Goal: Information Seeking & Learning: Check status

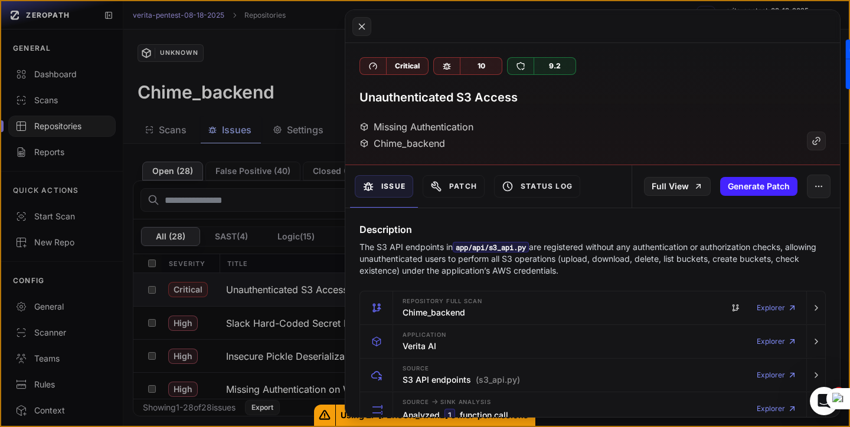
click at [53, 307] on button at bounding box center [425, 213] width 850 height 427
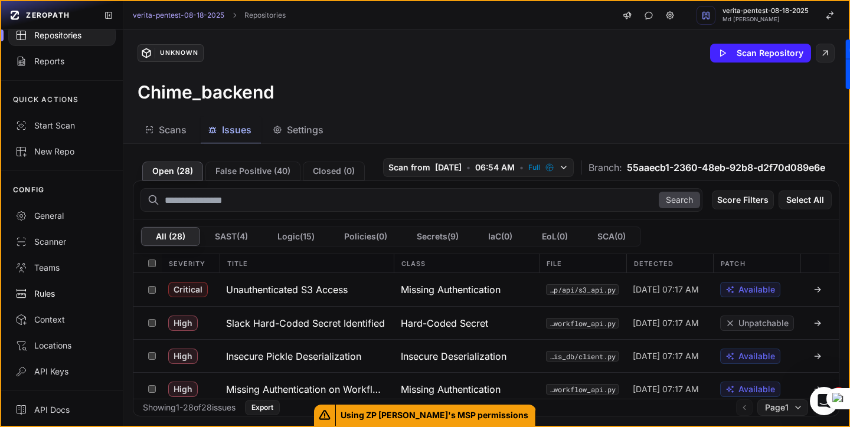
scroll to position [59, 0]
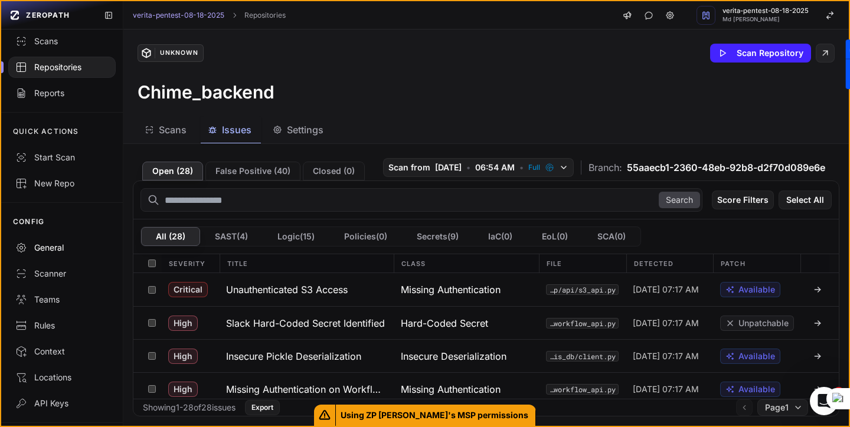
click at [54, 250] on div "General" at bounding box center [61, 248] width 93 height 12
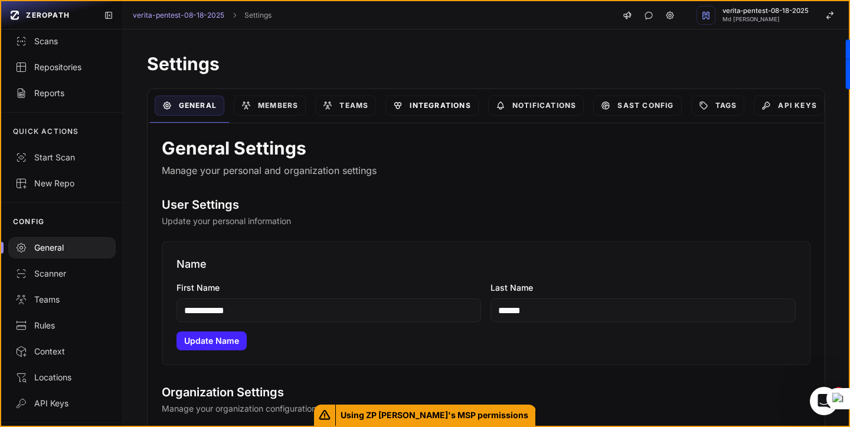
click at [449, 103] on link "Integrations" at bounding box center [431, 106] width 93 height 20
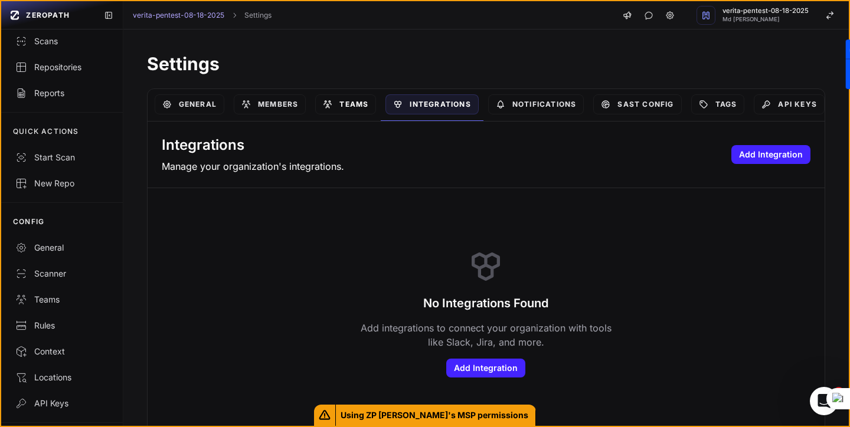
click at [364, 102] on link "Teams" at bounding box center [345, 104] width 61 height 20
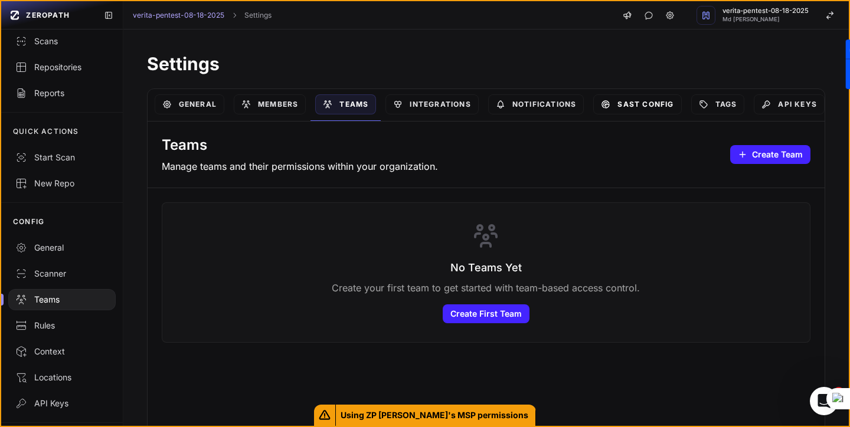
click at [650, 103] on link "SAST Config" at bounding box center [637, 104] width 88 height 20
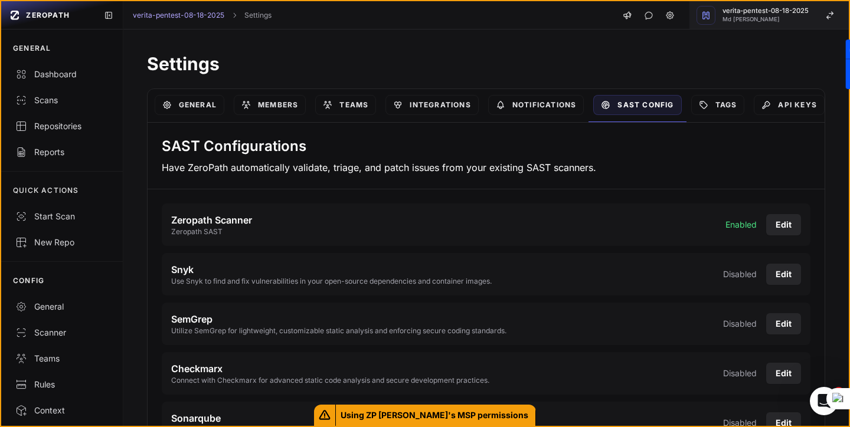
click at [757, 13] on span "verita-pentest-08-18-2025" at bounding box center [765, 11] width 86 height 6
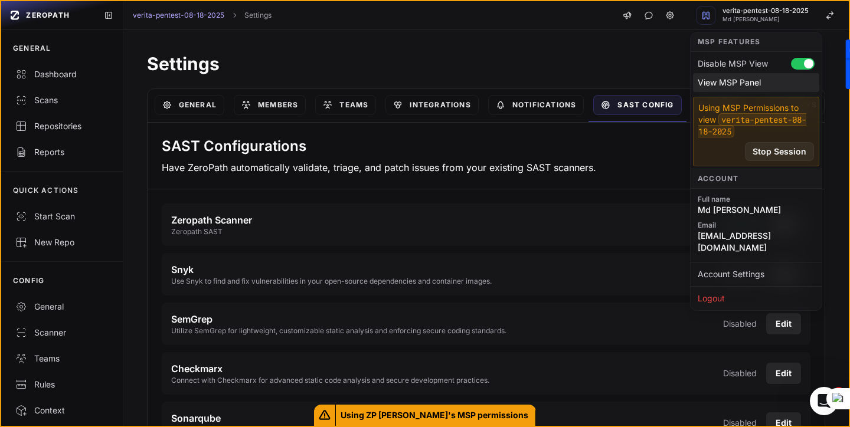
click at [725, 85] on div "View MSP Panel" at bounding box center [756, 82] width 126 height 19
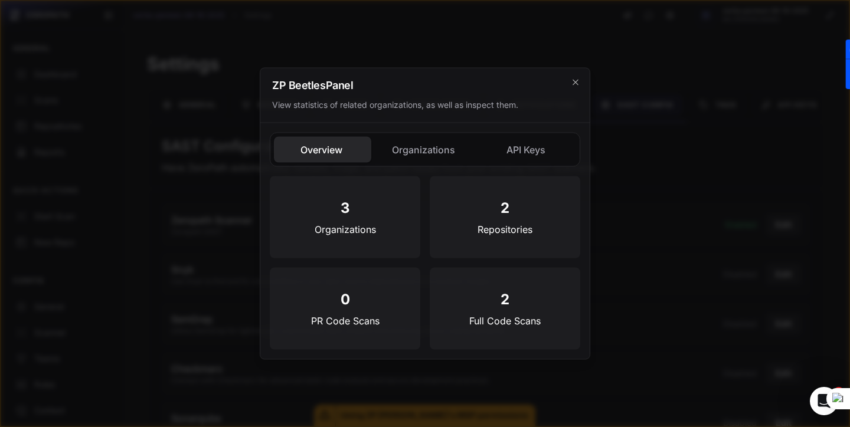
click at [349, 217] on div "3 Organizations" at bounding box center [345, 217] width 151 height 82
click at [413, 162] on button "Organizations" at bounding box center [424, 150] width 97 height 26
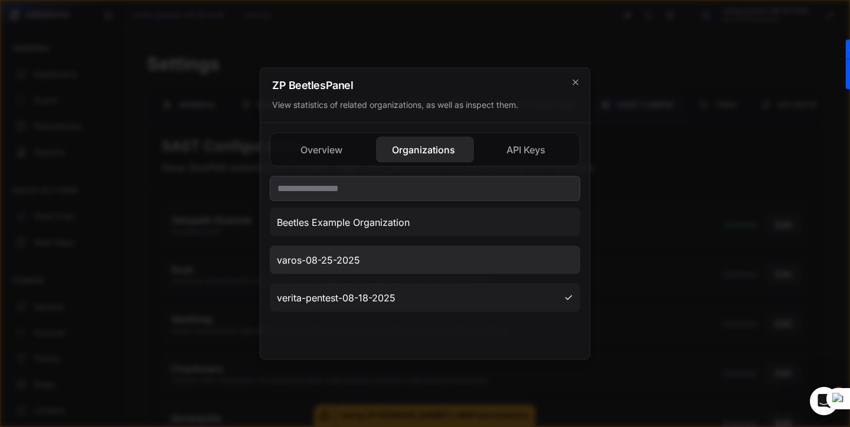
click at [348, 262] on span "varos-08-25-2025" at bounding box center [318, 260] width 83 height 14
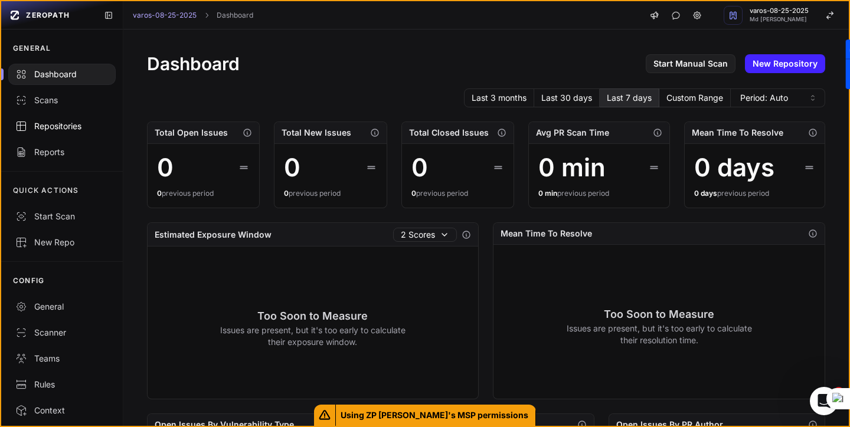
click at [73, 131] on div "Repositories" at bounding box center [61, 126] width 93 height 12
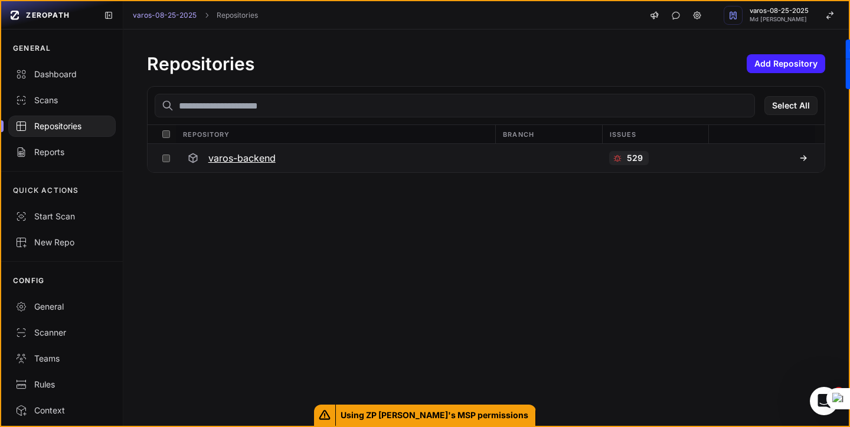
click at [801, 156] on icon at bounding box center [803, 157] width 9 height 9
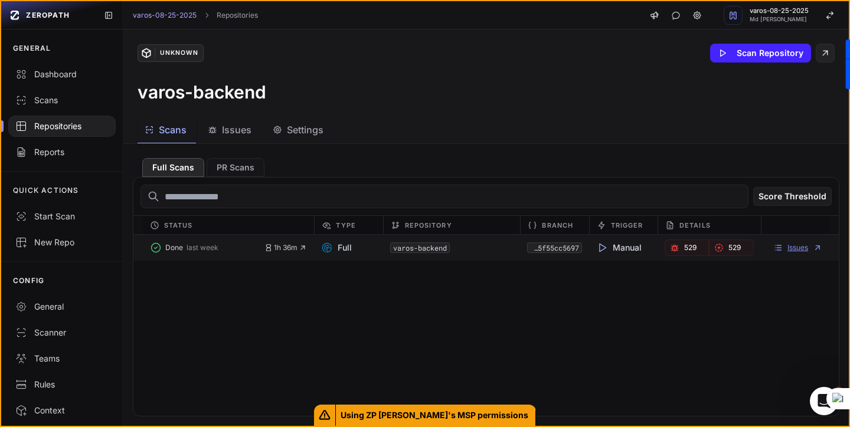
click at [793, 250] on link "Issues" at bounding box center [797, 247] width 49 height 9
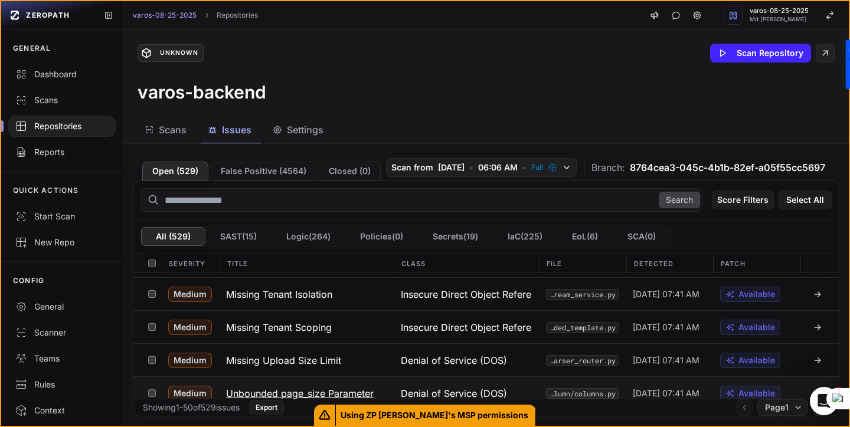
scroll to position [1536, 0]
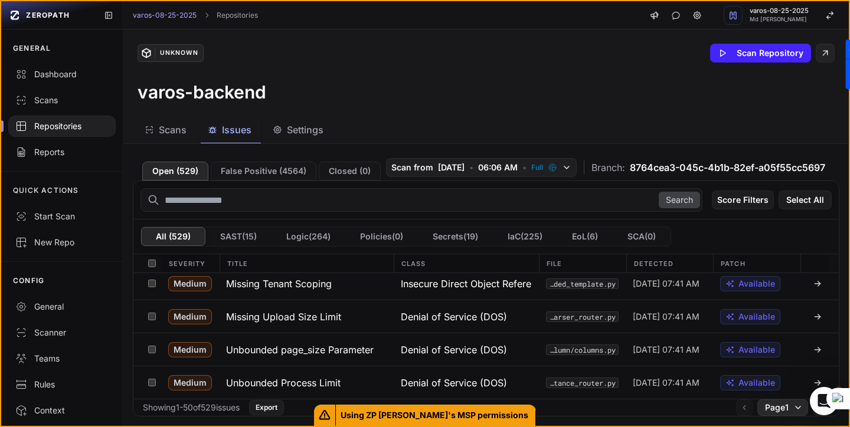
click at [793, 408] on icon "button" at bounding box center [797, 407] width 9 height 9
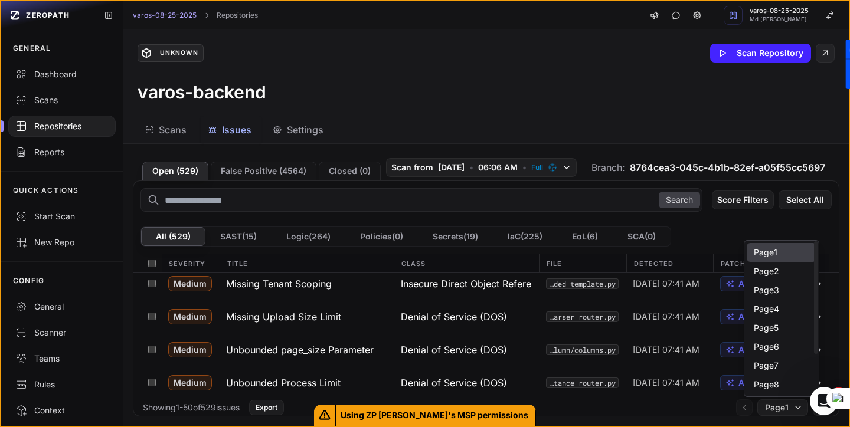
scroll to position [1, 0]
click at [773, 269] on div "Page 2" at bounding box center [782, 270] width 70 height 19
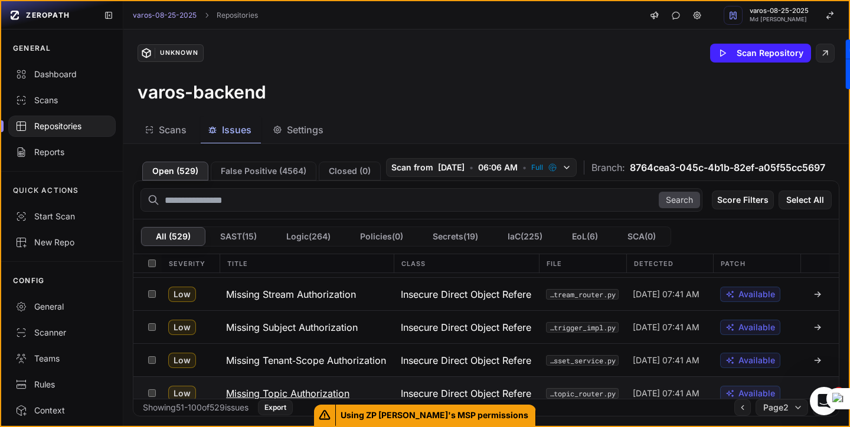
scroll to position [1536, 0]
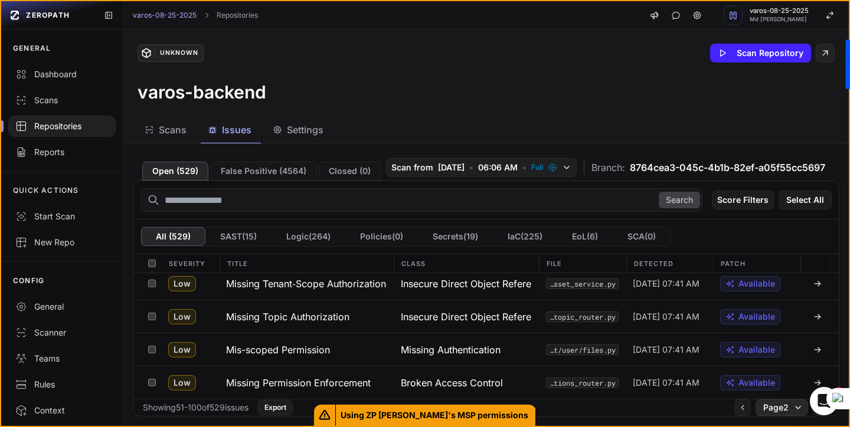
click at [791, 408] on button "Page 2" at bounding box center [782, 408] width 53 height 17
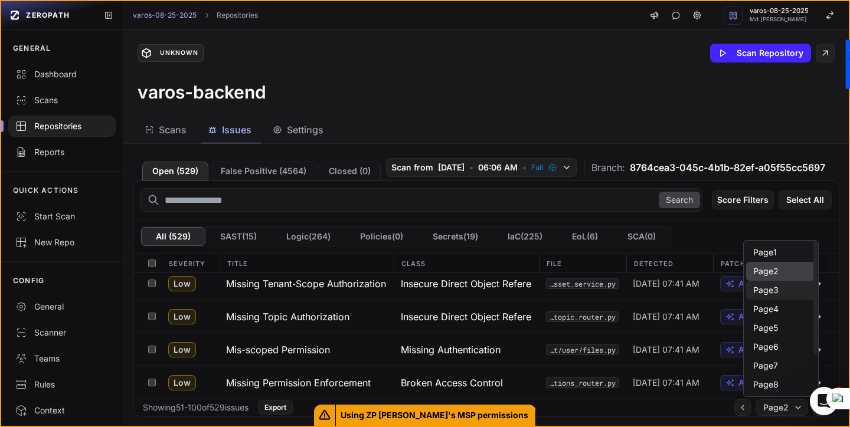
click at [777, 290] on div "Page 3" at bounding box center [781, 290] width 70 height 19
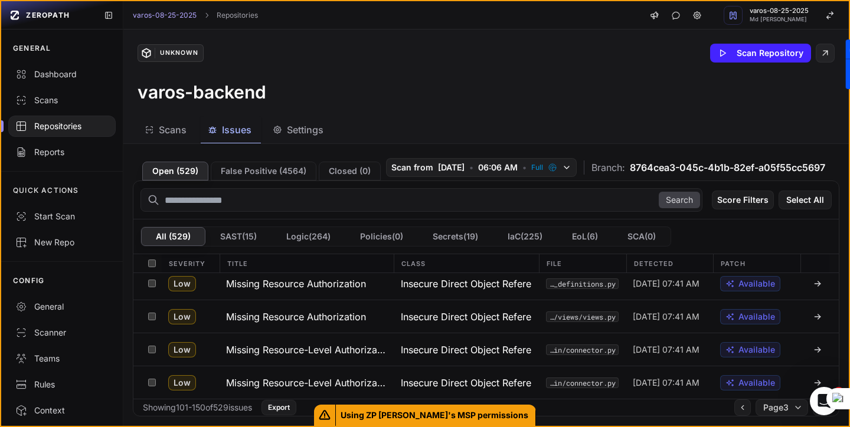
scroll to position [1536, 0]
click at [789, 409] on button "Page 3" at bounding box center [782, 408] width 53 height 17
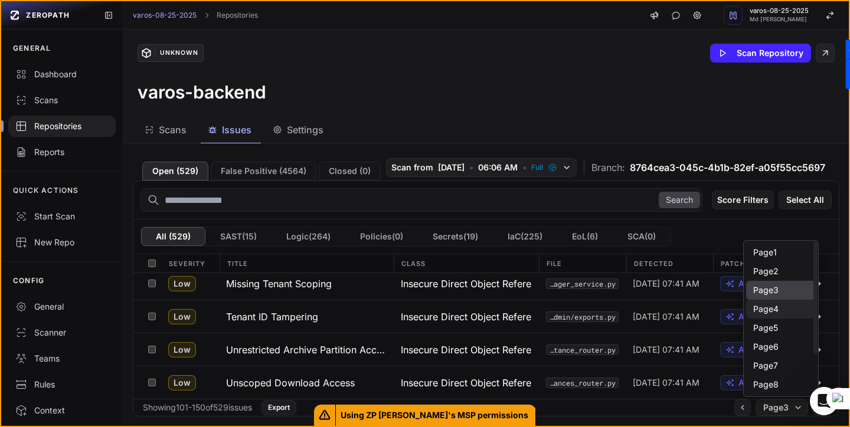
click at [773, 315] on div "Page 4" at bounding box center [781, 309] width 70 height 19
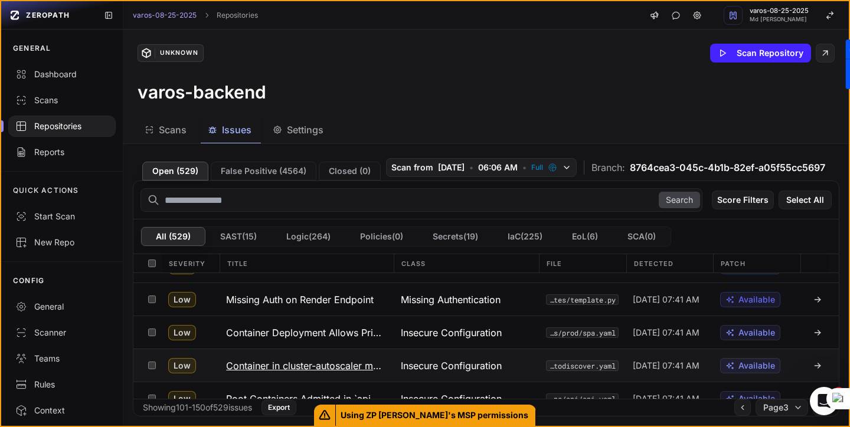
scroll to position [1536, 0]
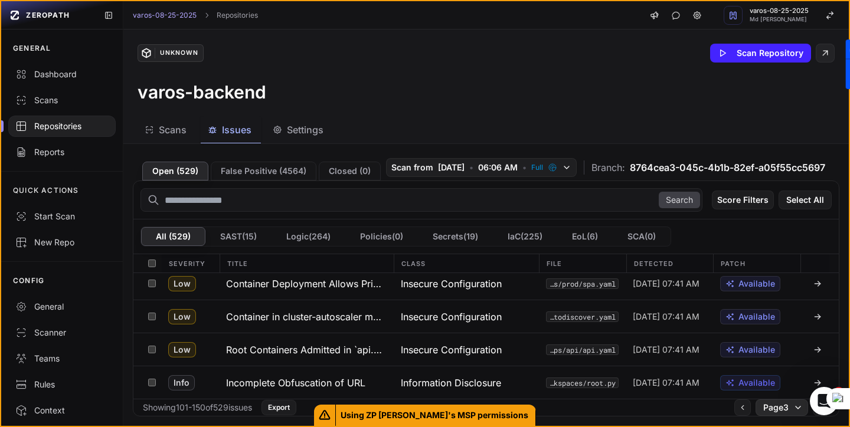
click at [782, 407] on span "Page 3" at bounding box center [775, 408] width 25 height 12
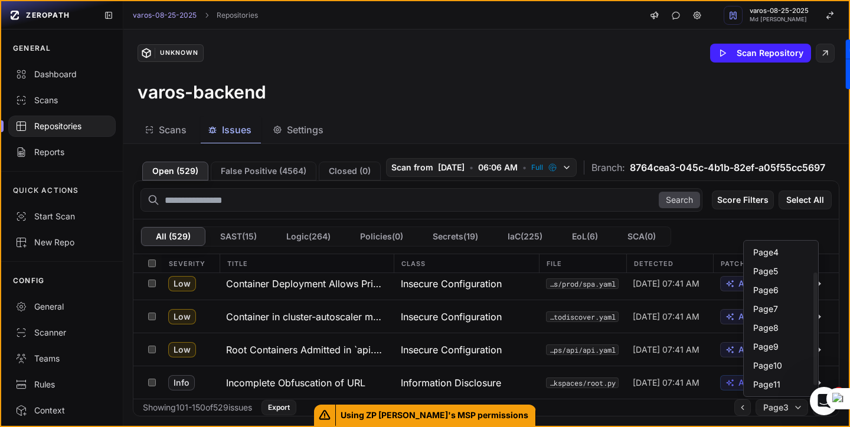
scroll to position [0, 0]
click at [771, 293] on div "Page 3" at bounding box center [781, 290] width 70 height 19
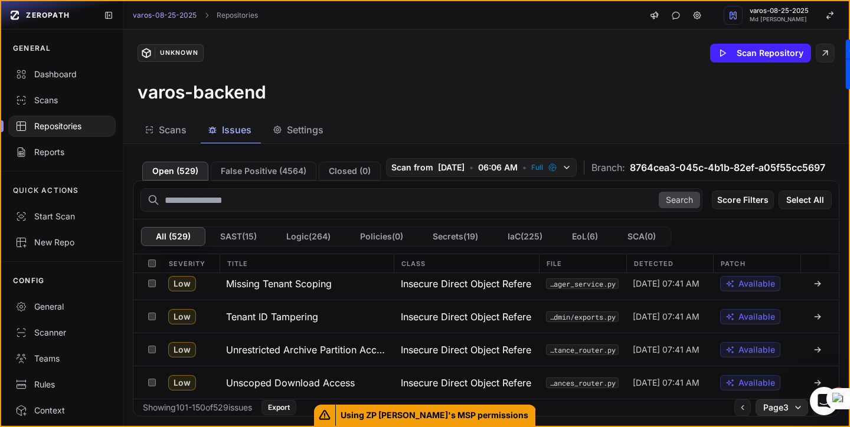
click at [774, 406] on span "Page 3" at bounding box center [775, 408] width 25 height 12
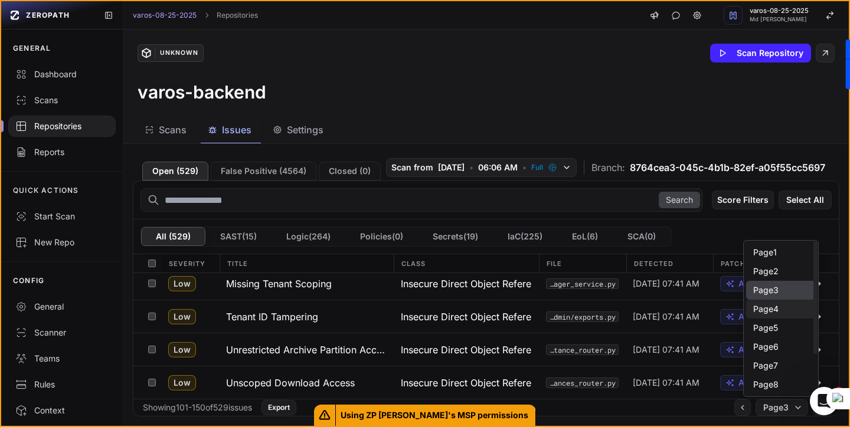
click at [776, 310] on div "Page 4" at bounding box center [781, 309] width 70 height 19
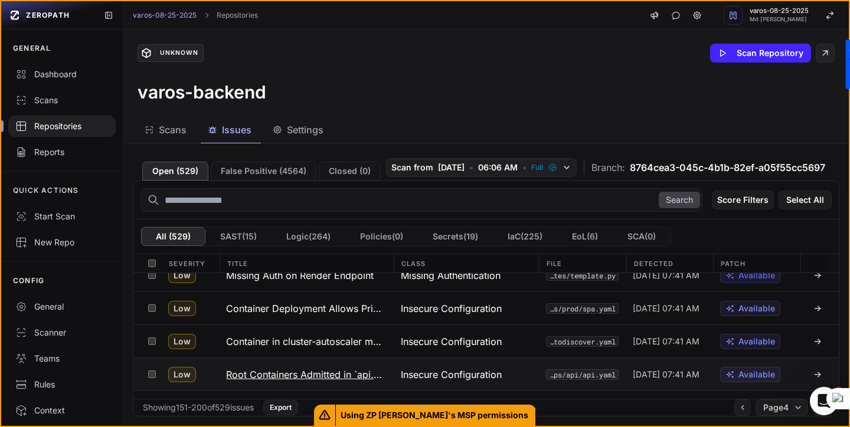
scroll to position [1536, 0]
